Goal: Task Accomplishment & Management: Manage account settings

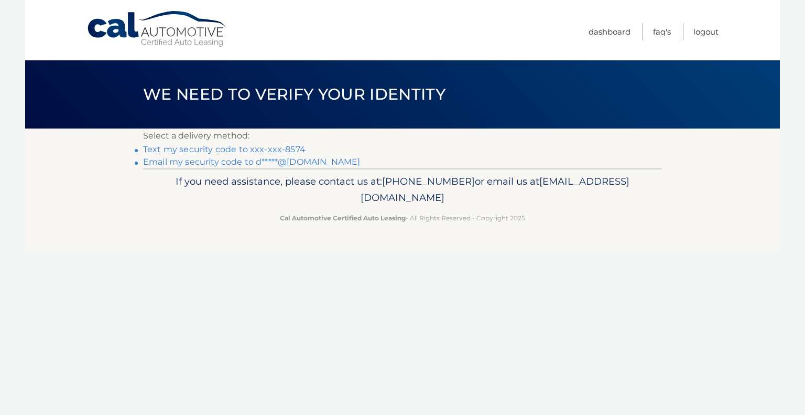
click at [272, 148] on link "Text my security code to xxx-xxx-8574" at bounding box center [224, 149] width 162 height 10
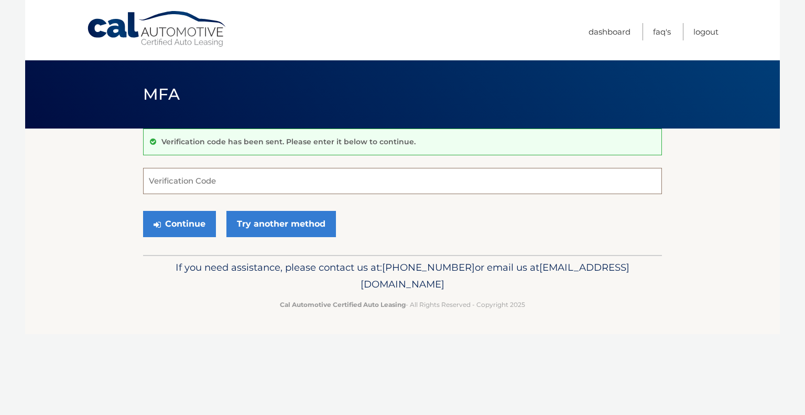
click at [246, 181] on input "Verification Code" at bounding box center [402, 181] width 519 height 26
click at [197, 181] on input "Verification Code" at bounding box center [402, 181] width 519 height 26
click at [299, 177] on input "Verification Code" at bounding box center [402, 181] width 519 height 26
type input "576279"
click at [181, 222] on button "Continue" at bounding box center [179, 224] width 73 height 26
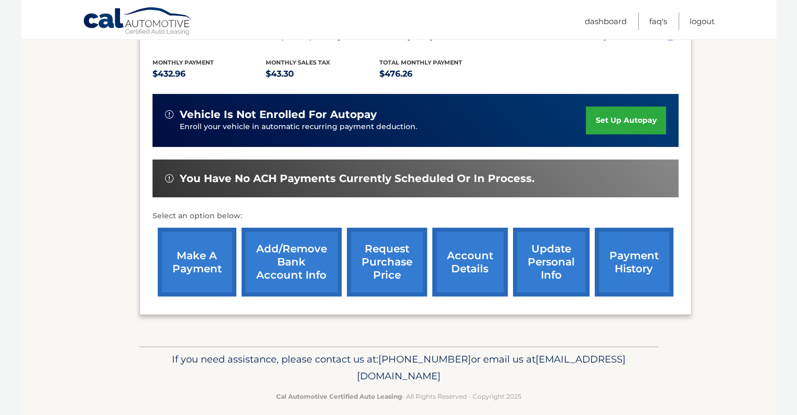
scroll to position [219, 0]
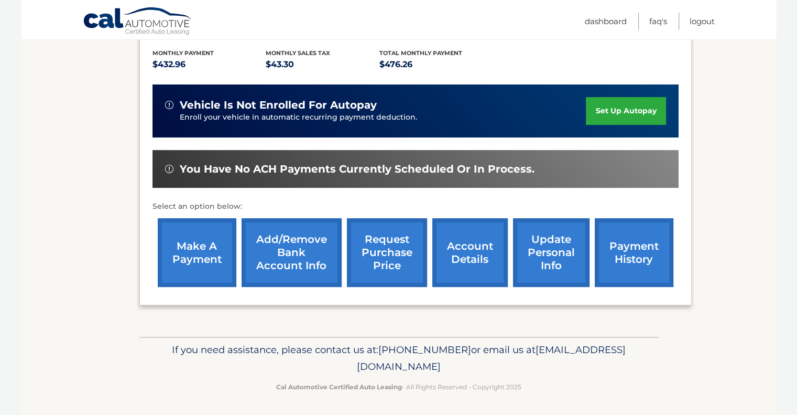
click at [481, 259] on link "account details" at bounding box center [469, 252] width 75 height 69
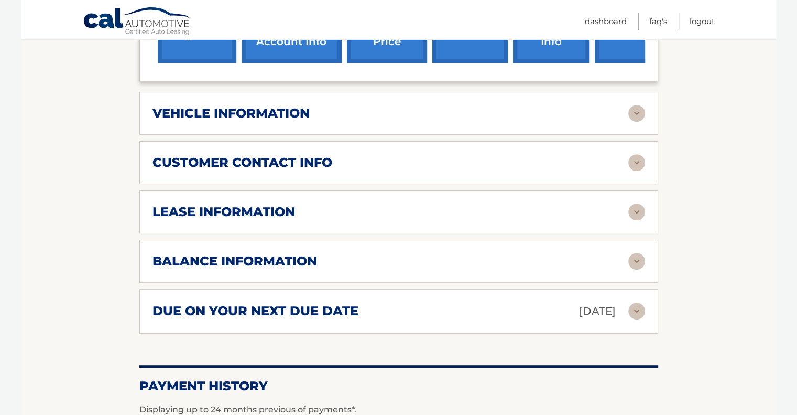
scroll to position [576, 0]
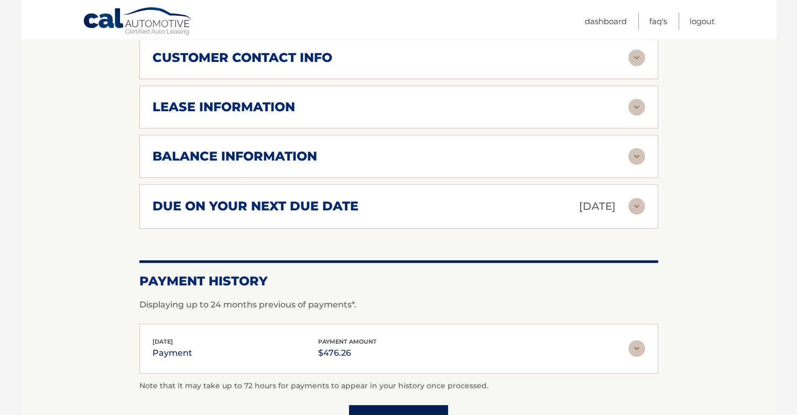
click at [633, 148] on img at bounding box center [636, 156] width 17 height 17
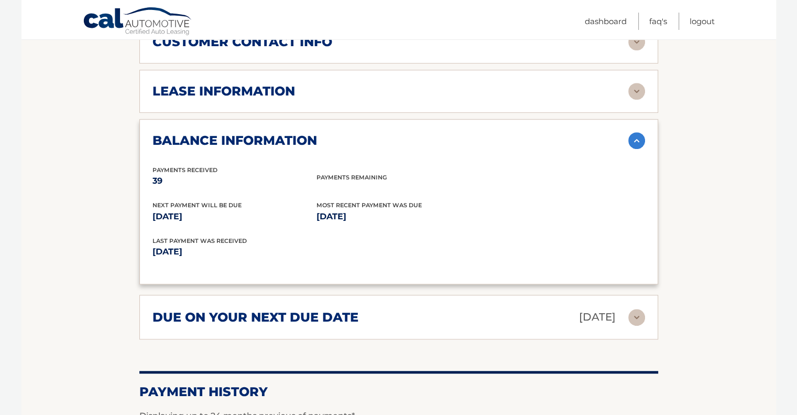
scroll to position [593, 0]
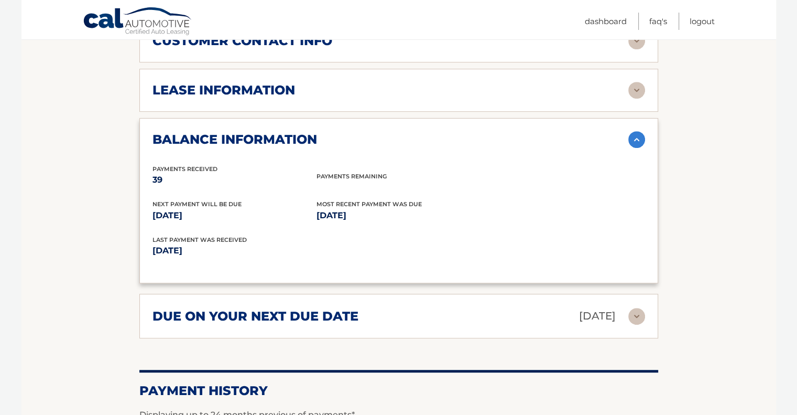
click at [639, 308] on img at bounding box center [636, 316] width 17 height 17
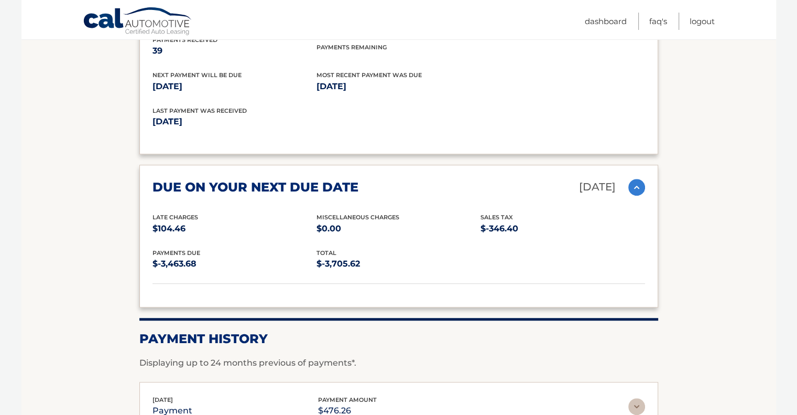
scroll to position [617, 0]
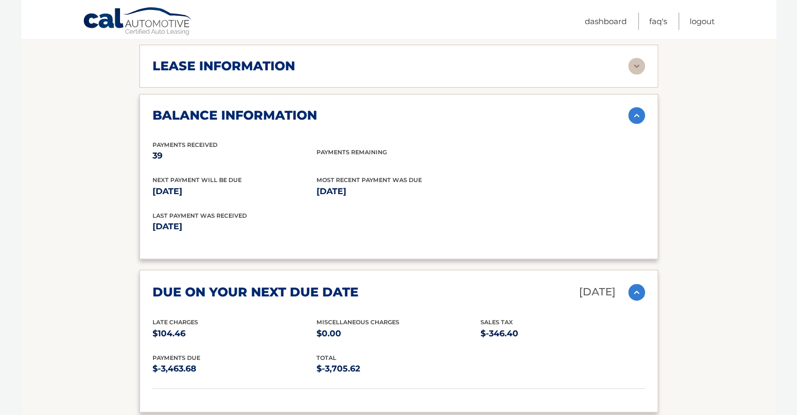
click at [639, 284] on img at bounding box center [636, 292] width 17 height 17
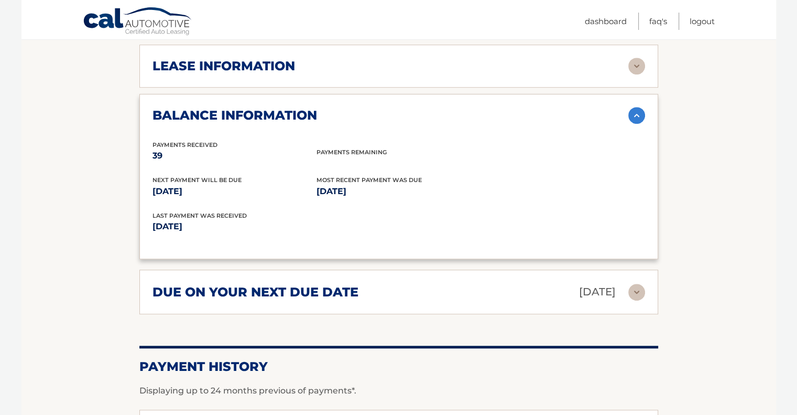
click at [632, 107] on img at bounding box center [636, 115] width 17 height 17
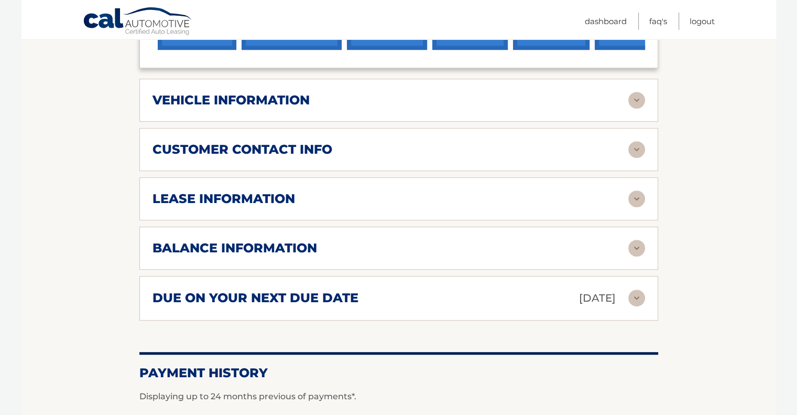
scroll to position [355, 0]
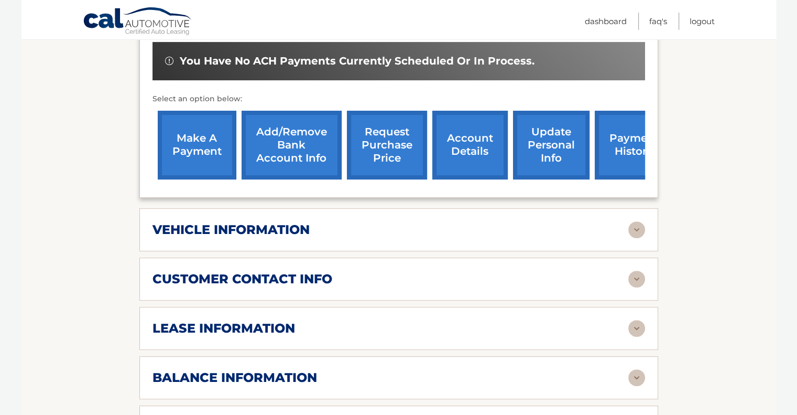
click at [623, 134] on link "payment history" at bounding box center [634, 145] width 79 height 69
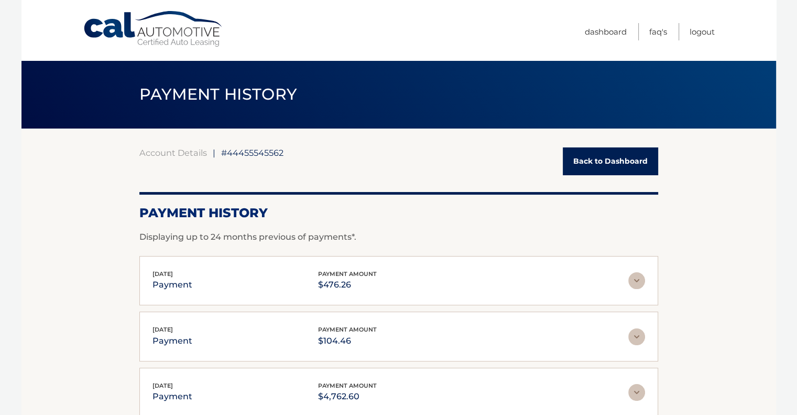
click at [602, 163] on link "Back to Dashboard" at bounding box center [610, 161] width 95 height 28
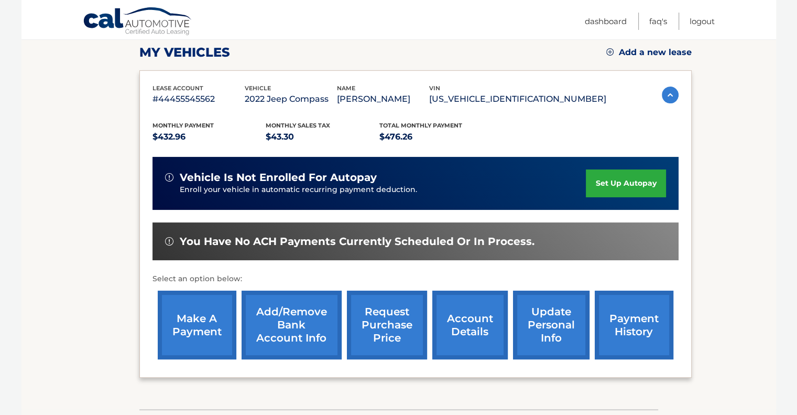
scroll to position [210, 0]
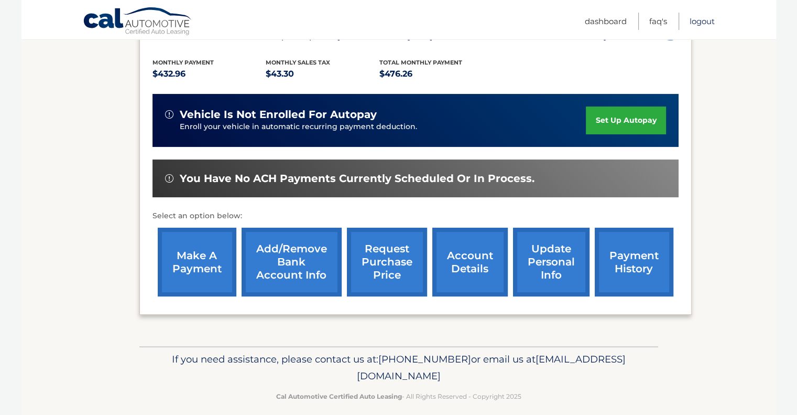
click at [697, 21] on link "Logout" at bounding box center [702, 21] width 25 height 17
